Goal: Information Seeking & Learning: Learn about a topic

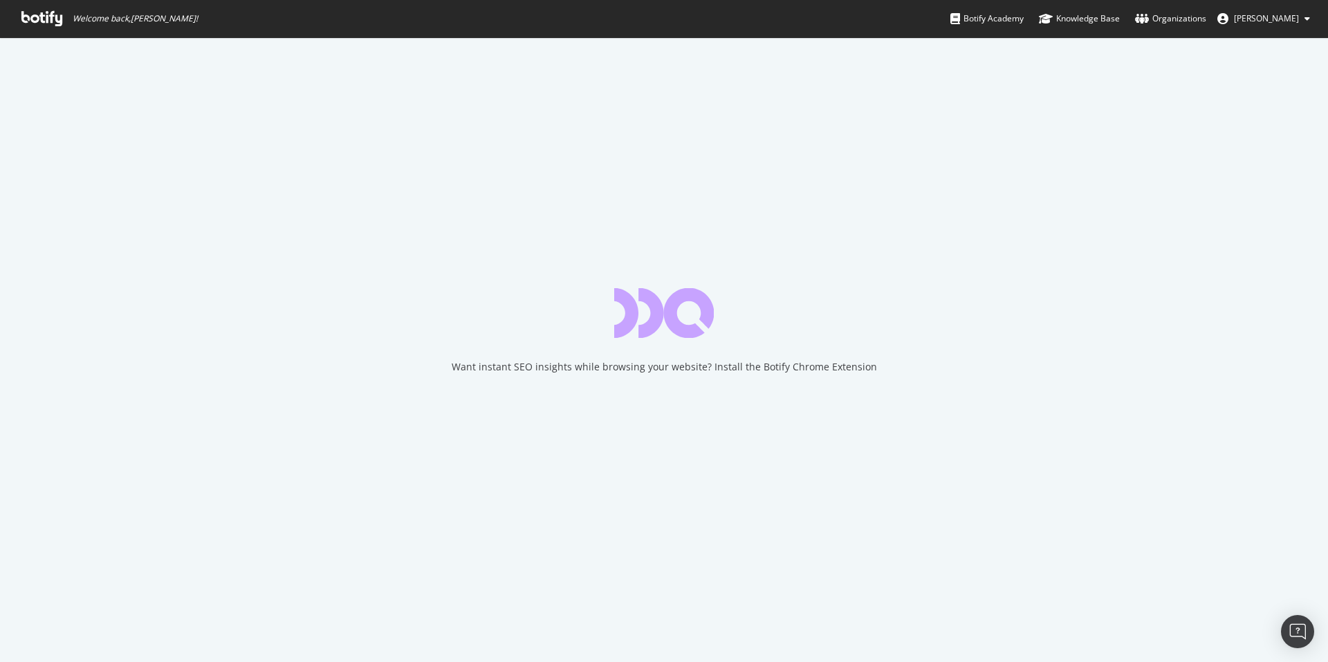
click at [41, 17] on icon at bounding box center [41, 18] width 41 height 15
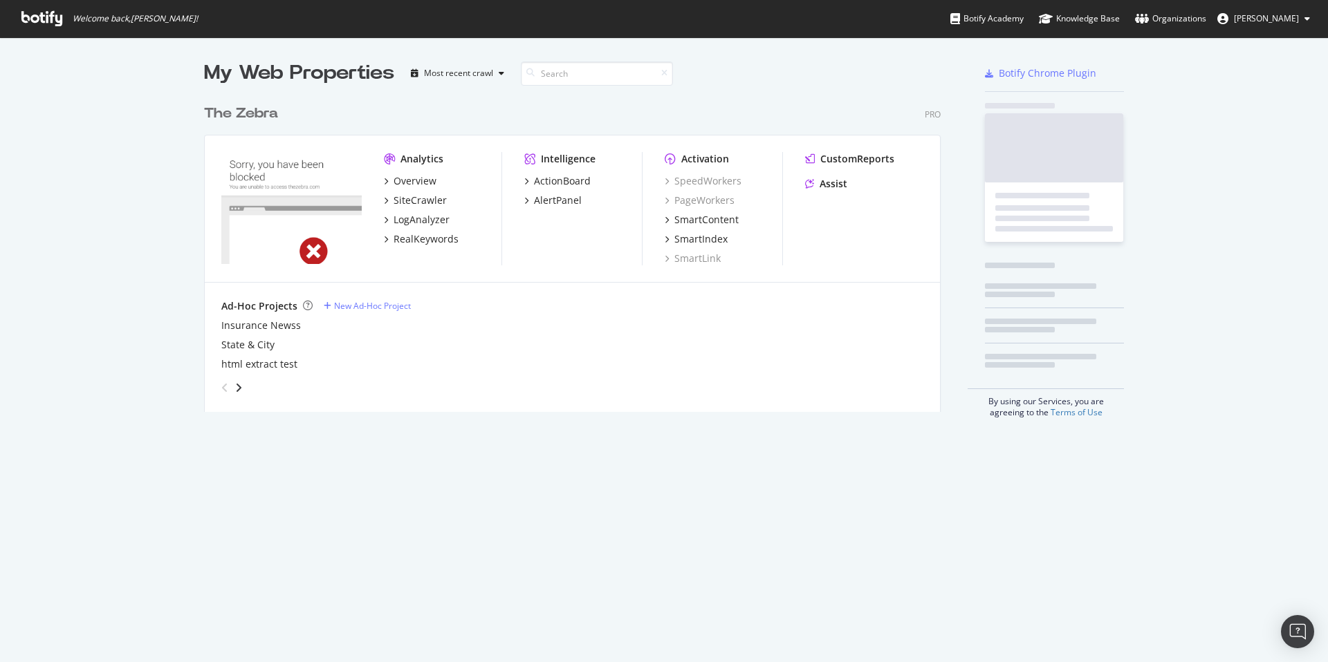
scroll to position [325, 748]
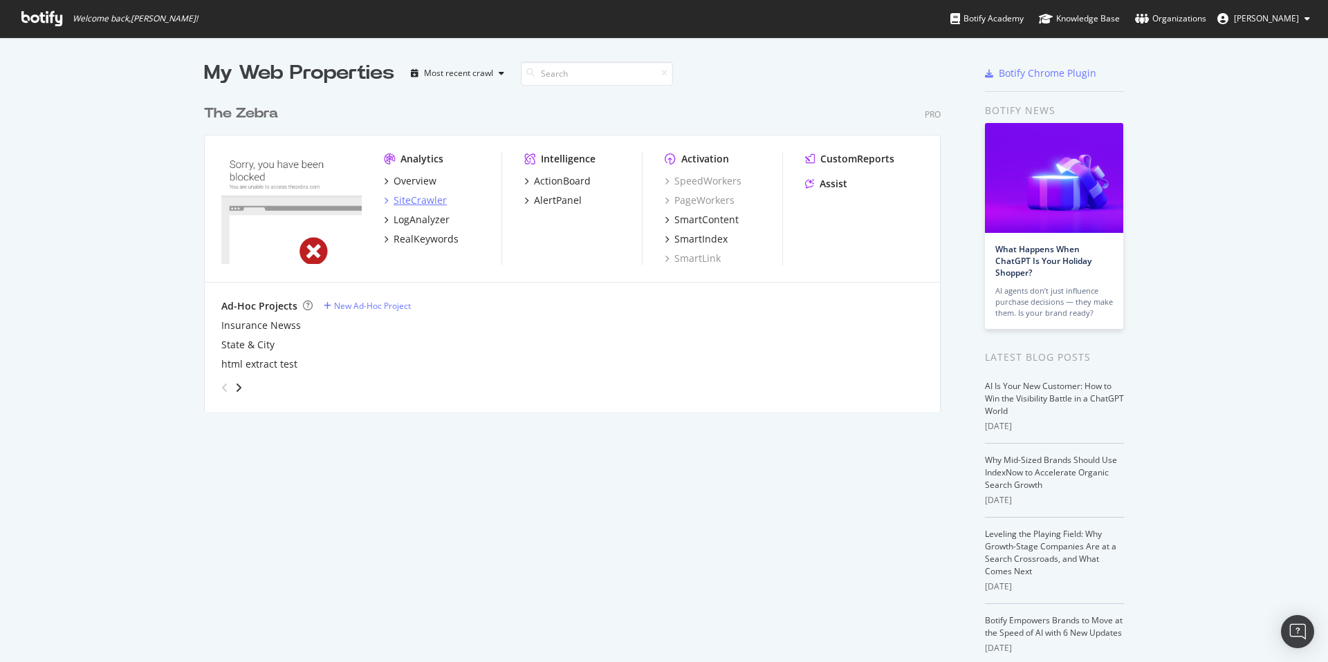
click at [411, 198] on div "SiteCrawler" at bounding box center [419, 201] width 53 height 14
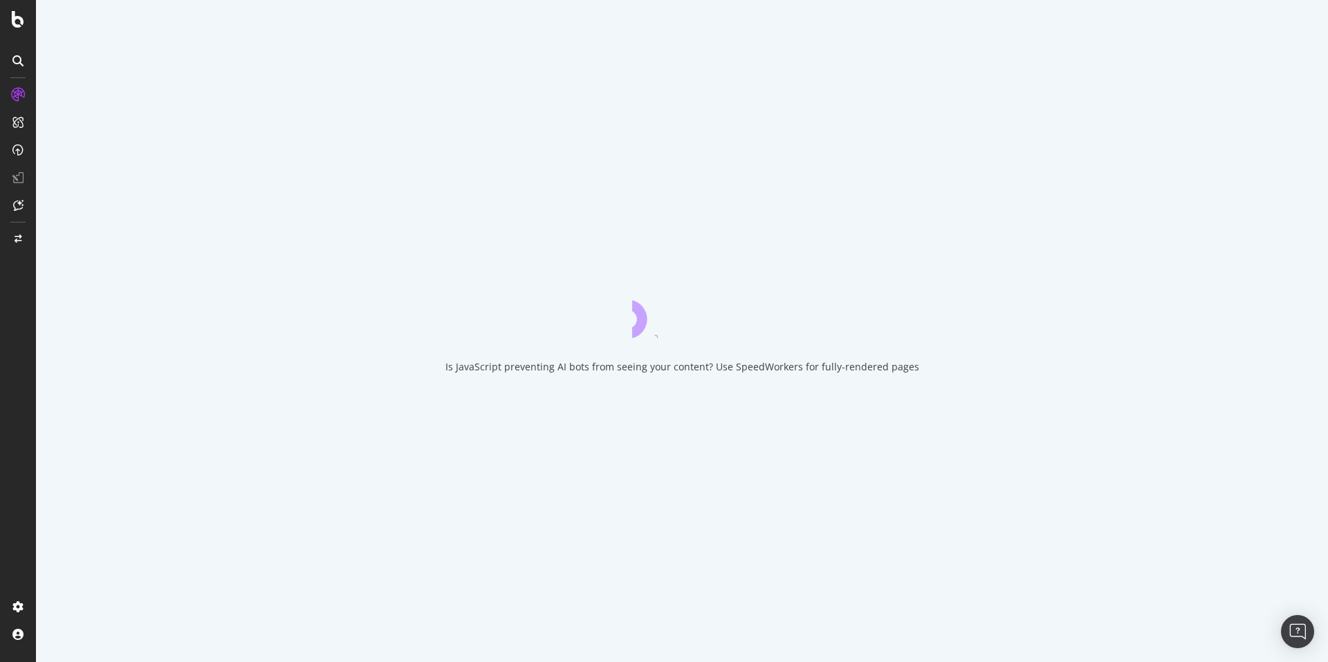
click at [415, 201] on div "Is JavaScript preventing AI bots from seeing your content? Use SpeedWorkers for…" at bounding box center [682, 331] width 1292 height 662
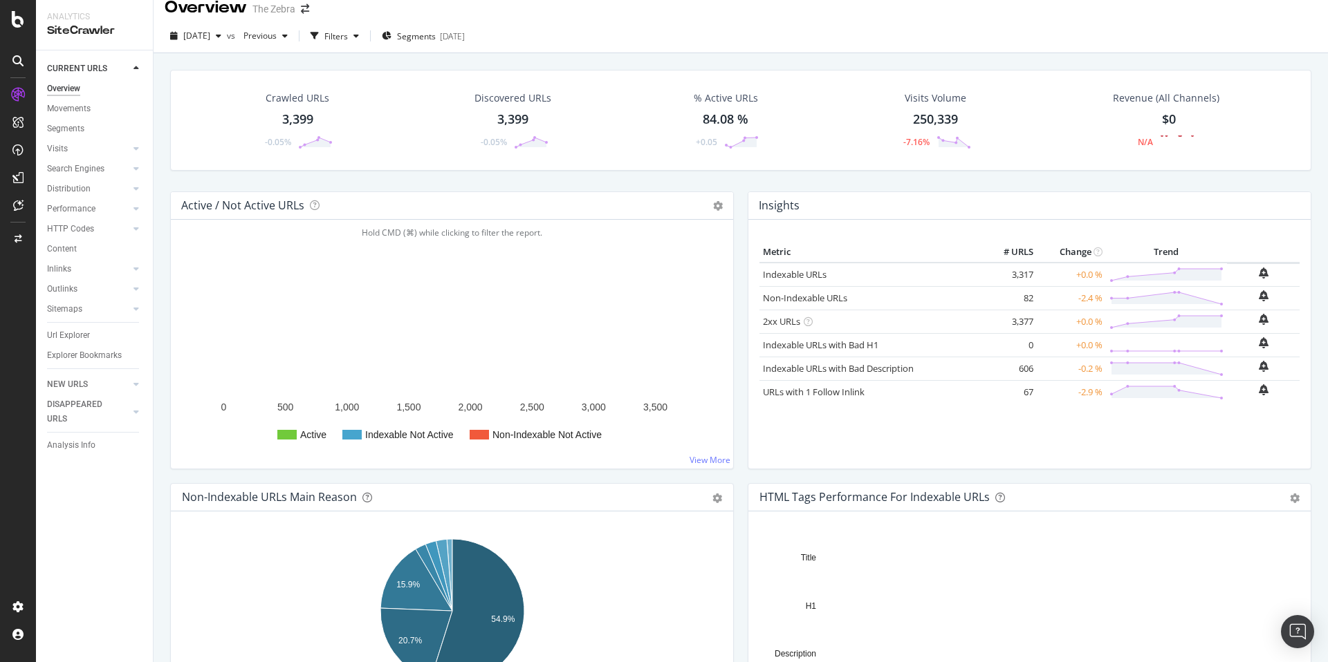
scroll to position [13, 0]
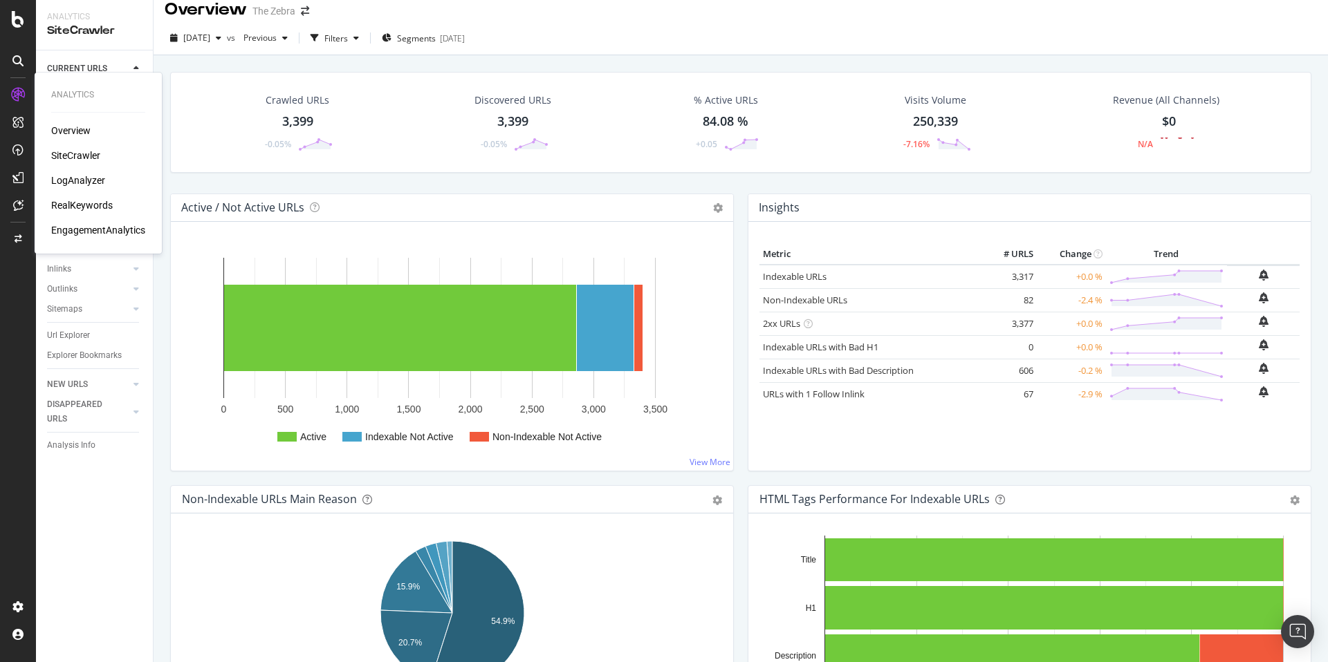
click at [77, 186] on div "LogAnalyzer" at bounding box center [78, 181] width 54 height 14
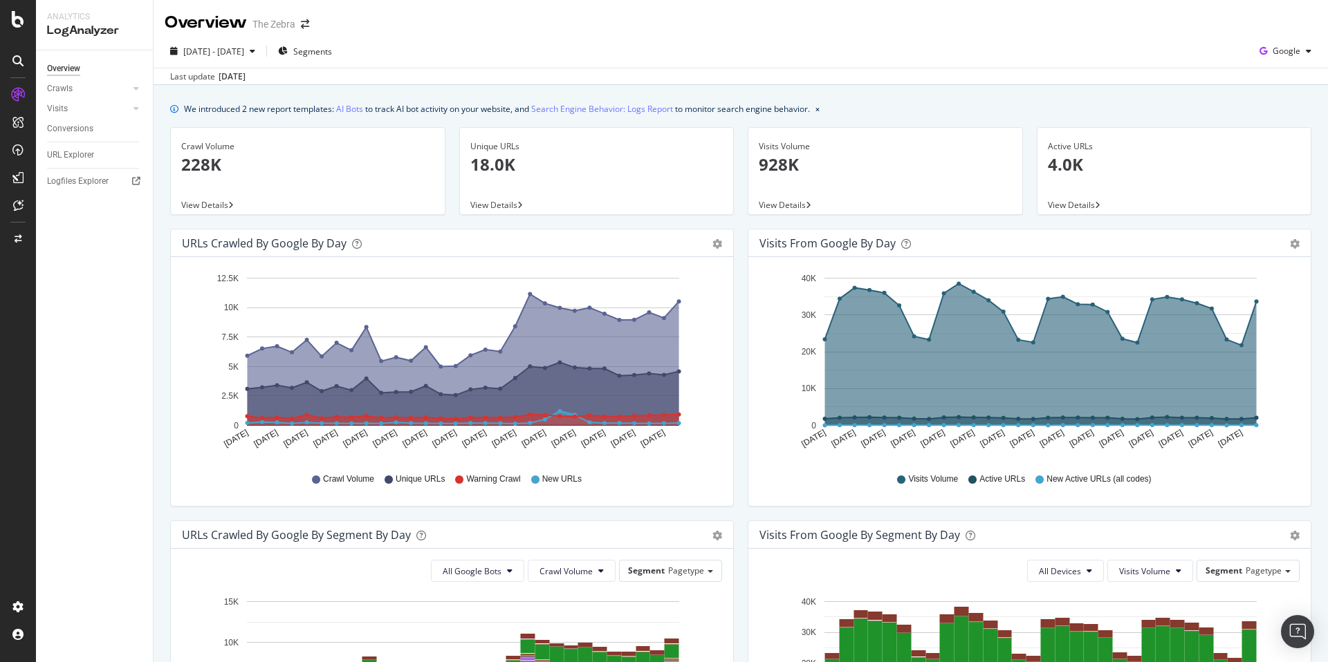
click at [342, 118] on div "We introduced 2 new report templates: AI Bots to track AI bot activity on your …" at bounding box center [741, 619] width 1174 height 1068
click at [344, 115] on link "AI Bots" at bounding box center [349, 109] width 27 height 15
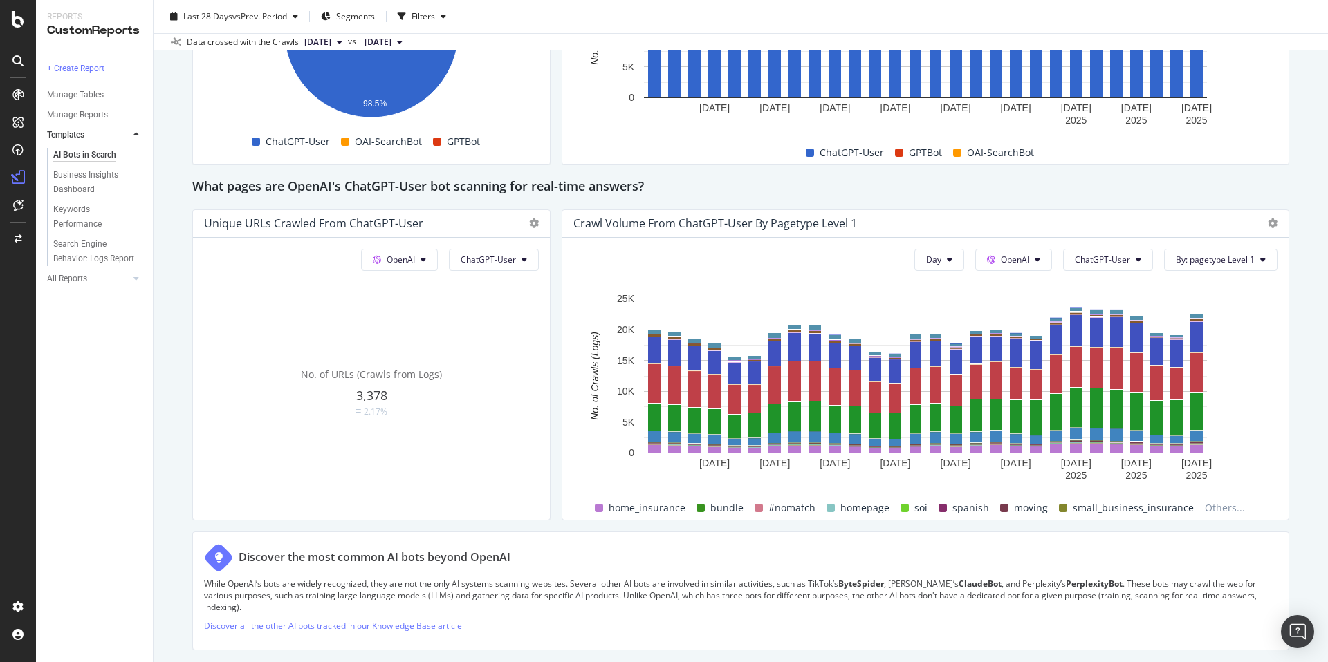
scroll to position [1393, 0]
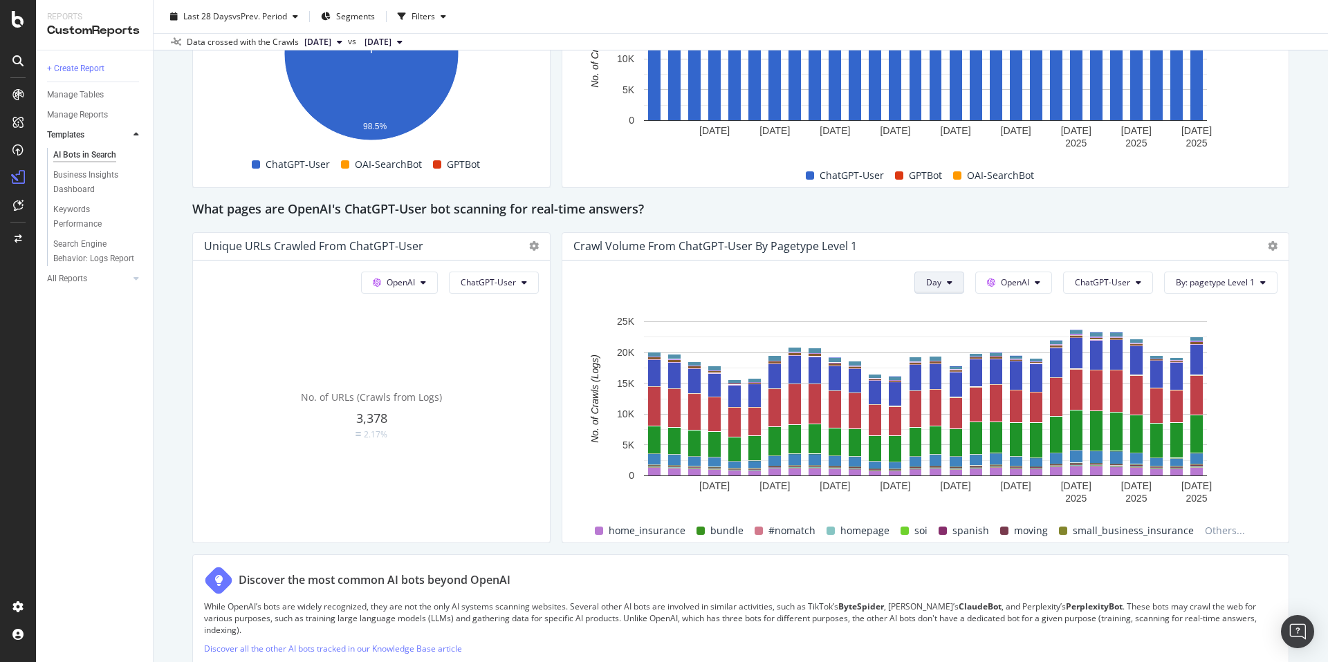
click at [943, 291] on button "Day" at bounding box center [939, 283] width 50 height 22
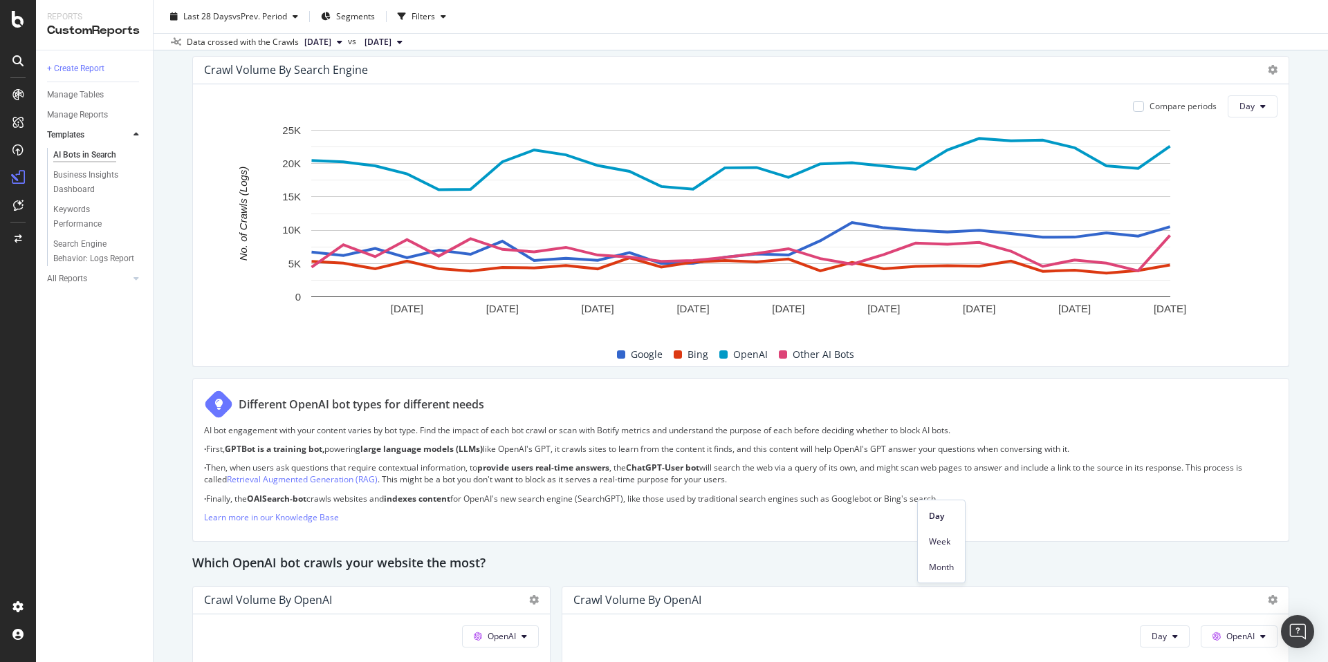
scroll to position [522, 0]
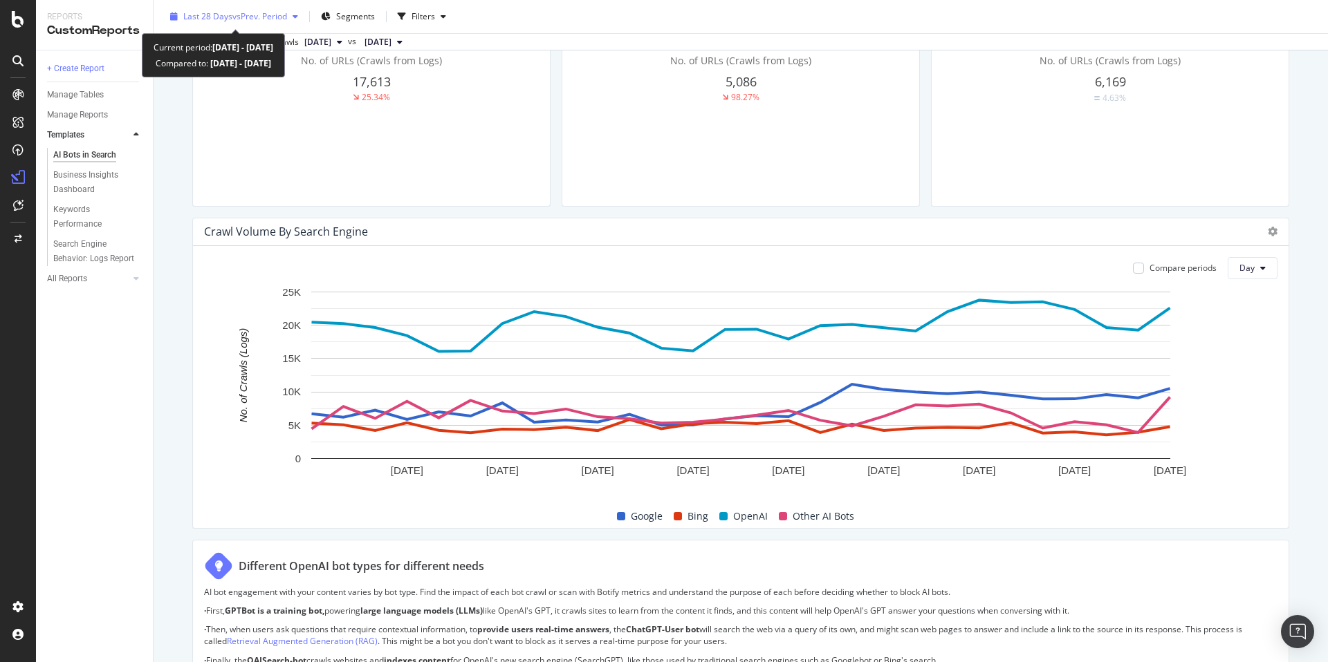
click at [248, 8] on div "Last 28 Days vs Prev. Period" at bounding box center [234, 16] width 139 height 21
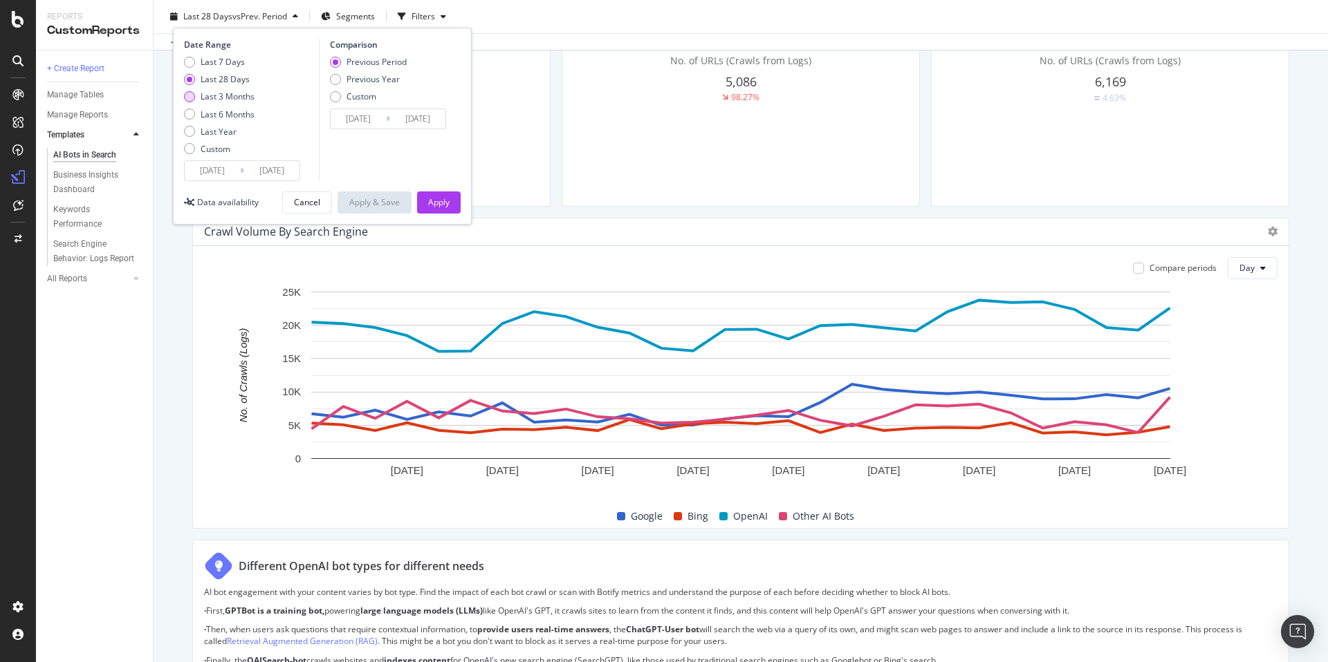
click at [236, 95] on div "Last 3 Months" at bounding box center [228, 97] width 54 height 12
type input "[DATE]"
click at [437, 199] on div "Apply" at bounding box center [438, 202] width 21 height 12
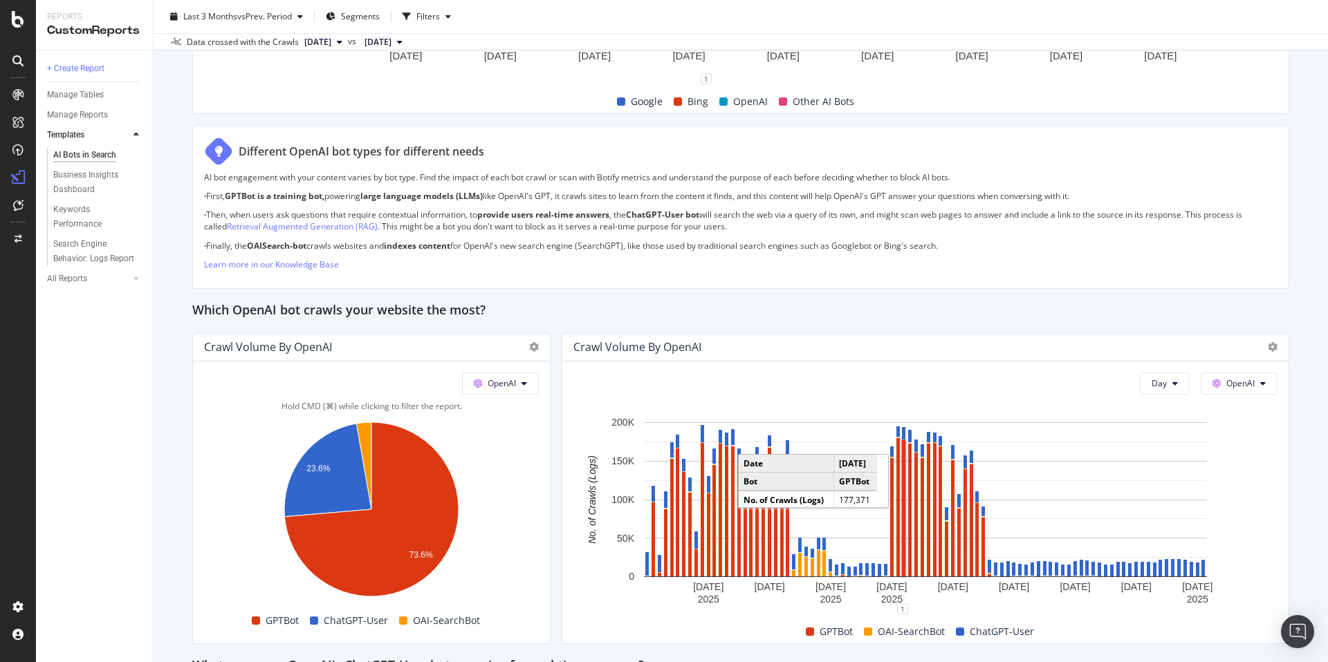
scroll to position [893, 0]
